Goal: Task Accomplishment & Management: Manage account settings

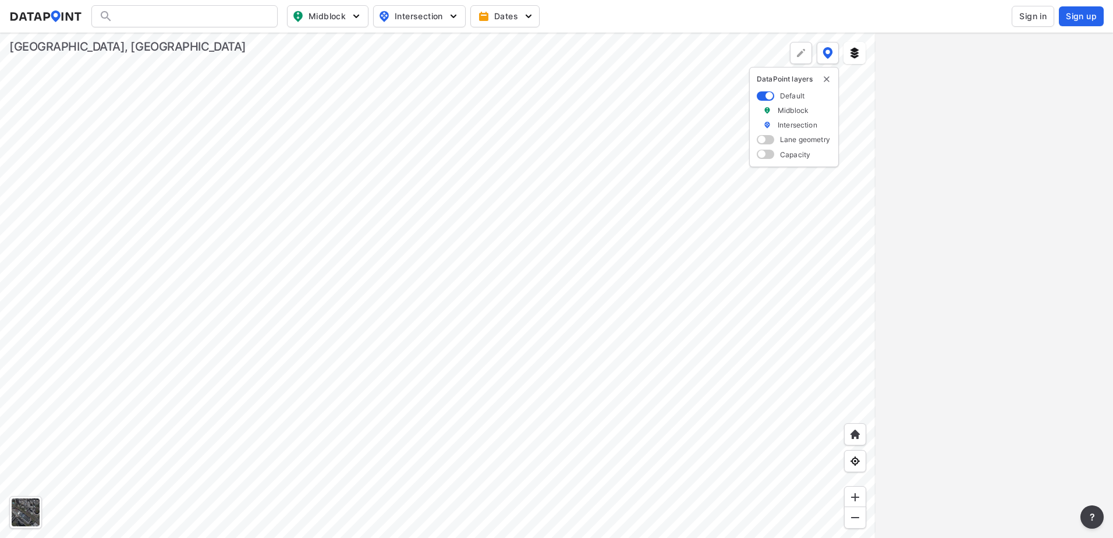
click at [1035, 23] on button "Sign in" at bounding box center [1033, 16] width 42 height 21
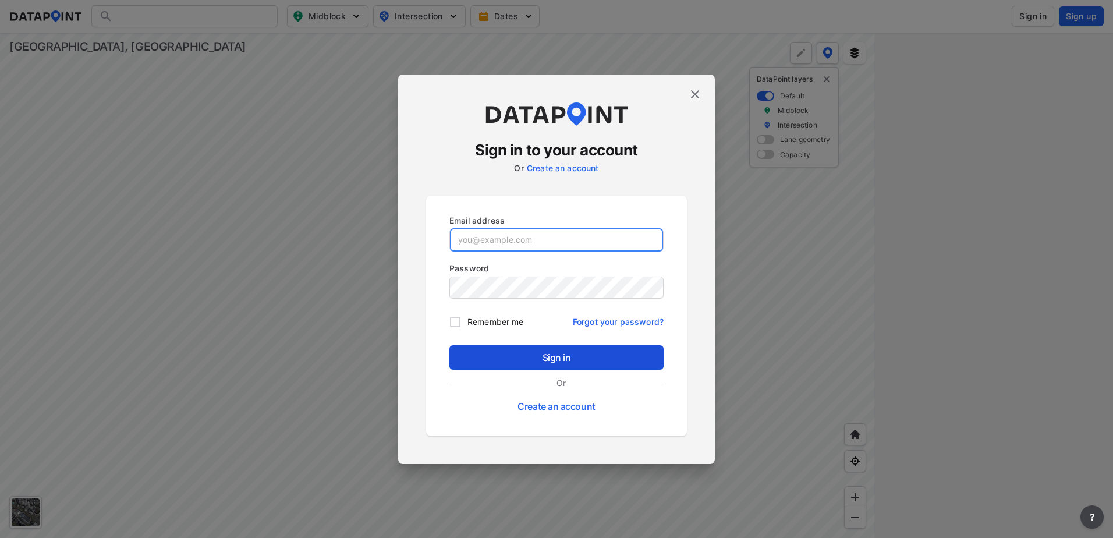
type input "[EMAIL_ADDRESS][DOMAIN_NAME]"
click at [557, 360] on span "Sign in" at bounding box center [557, 357] width 196 height 14
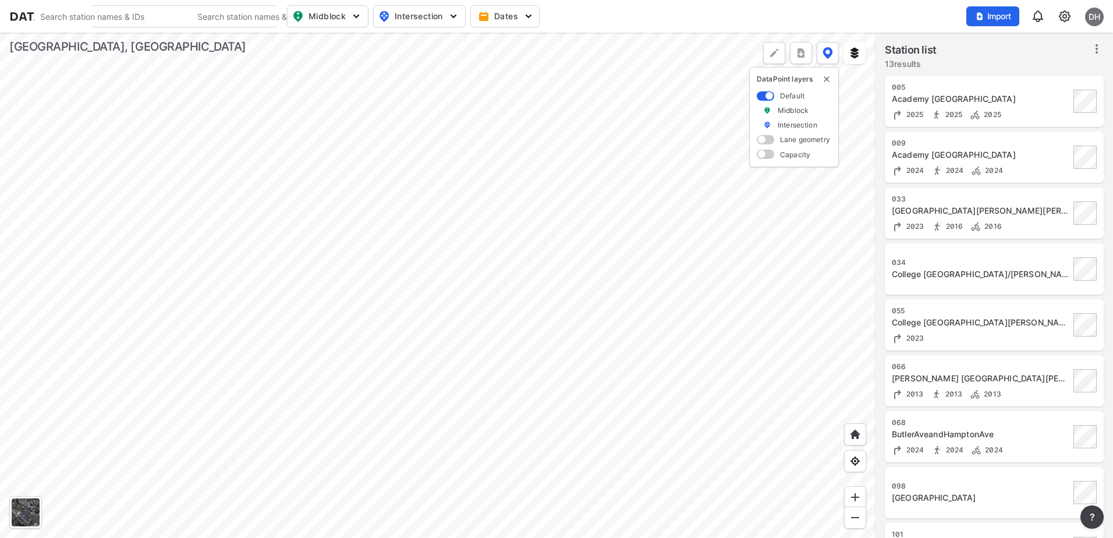
click at [366, 168] on div at bounding box center [438, 285] width 876 height 505
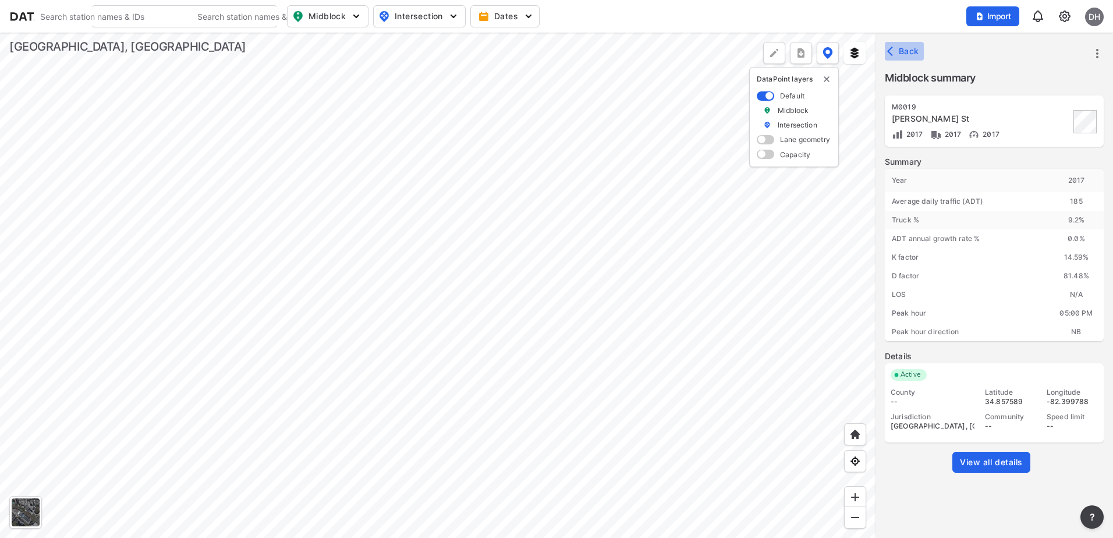
click at [906, 54] on span "Back" at bounding box center [905, 51] width 30 height 12
